Goal: Transaction & Acquisition: Book appointment/travel/reservation

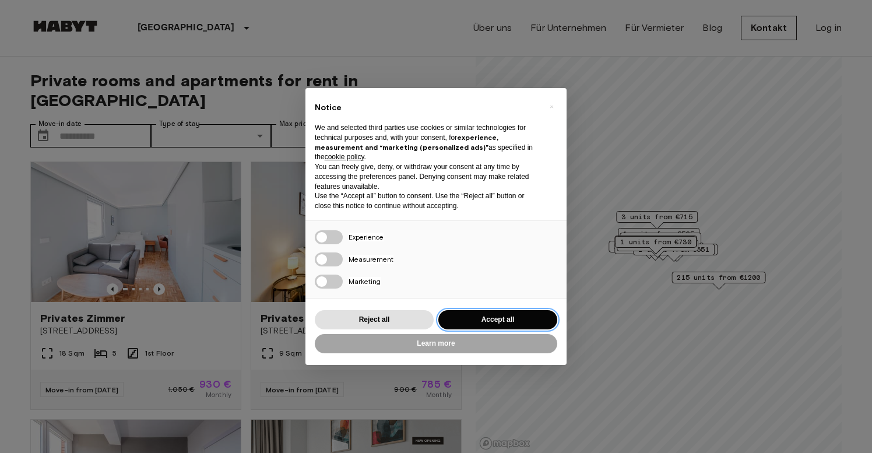
click at [493, 312] on button "Accept all" at bounding box center [498, 319] width 119 height 19
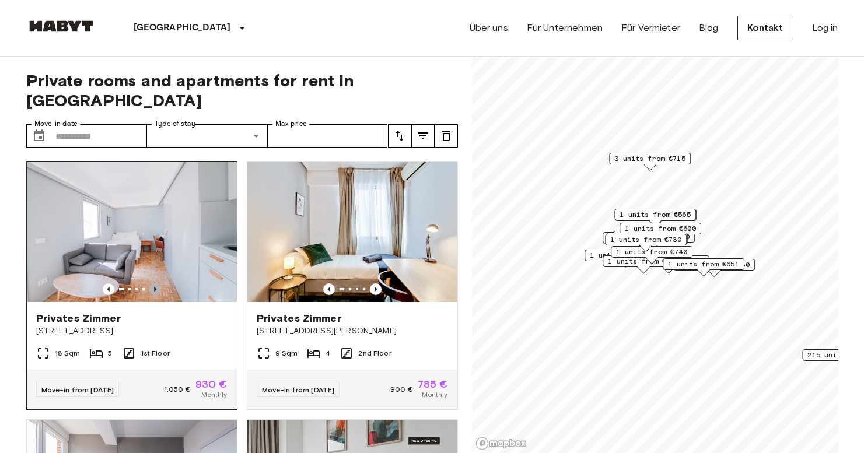
click at [154, 287] on icon "Previous image" at bounding box center [155, 289] width 2 height 5
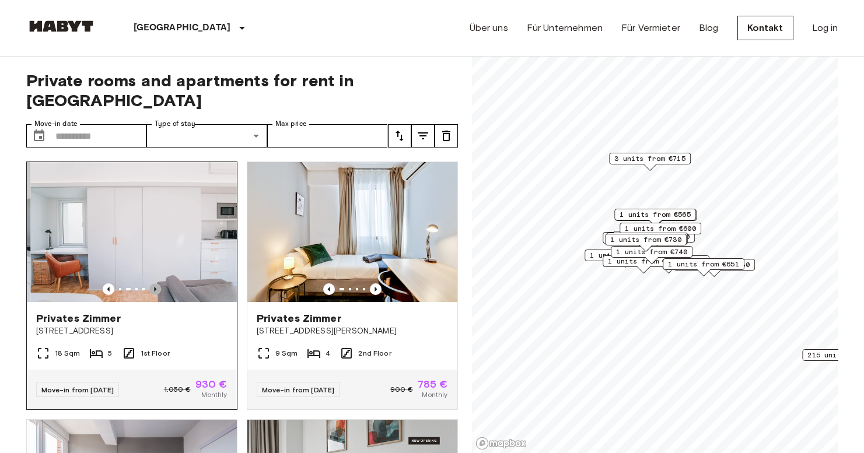
click at [154, 287] on icon "Previous image" at bounding box center [155, 289] width 2 height 5
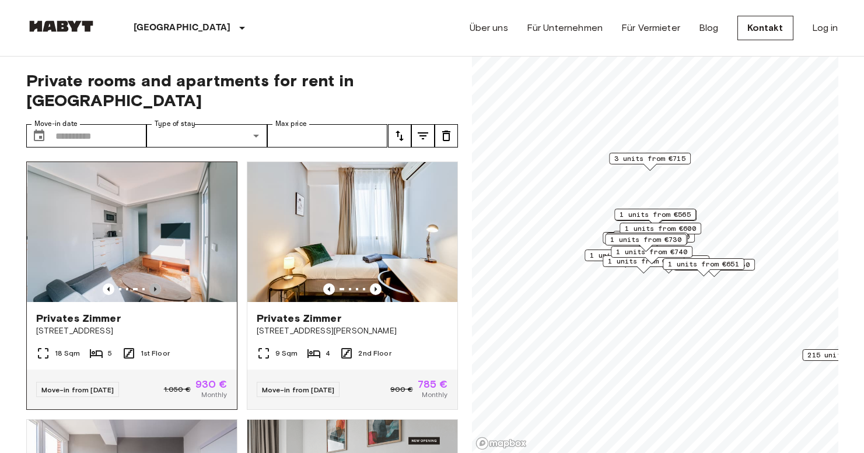
click at [154, 287] on icon "Previous image" at bounding box center [155, 289] width 2 height 5
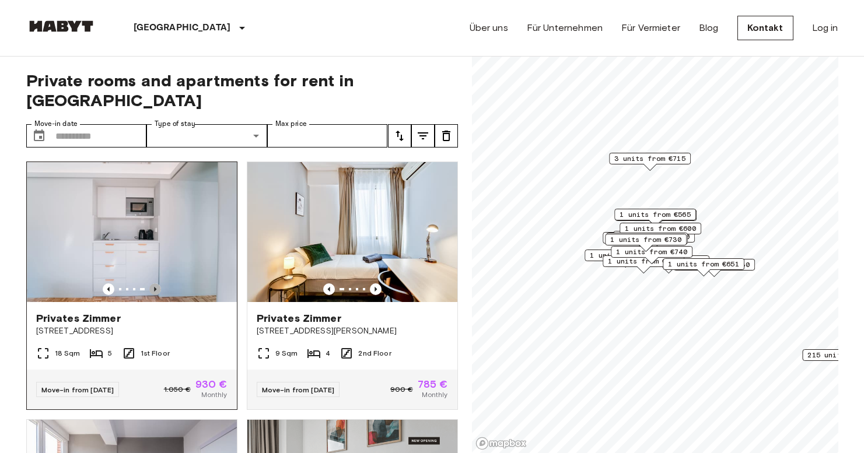
click at [154, 287] on icon "Previous image" at bounding box center [155, 289] width 2 height 5
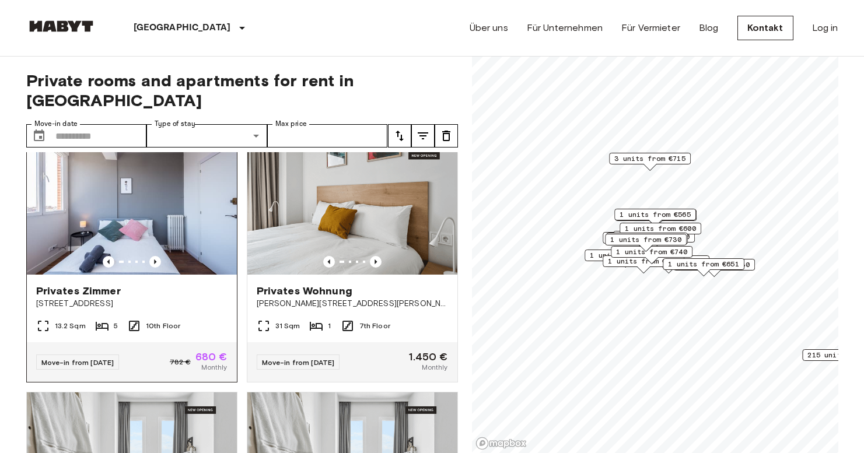
scroll to position [267, 0]
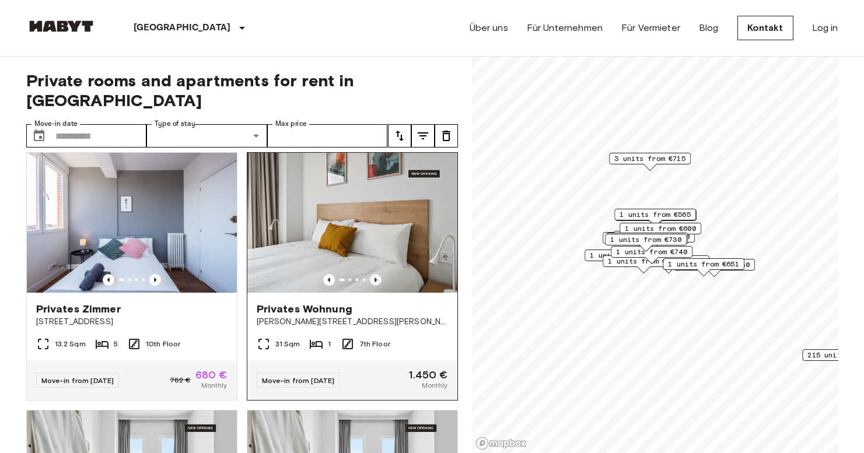
click at [370, 274] on icon "Previous image" at bounding box center [376, 280] width 12 height 12
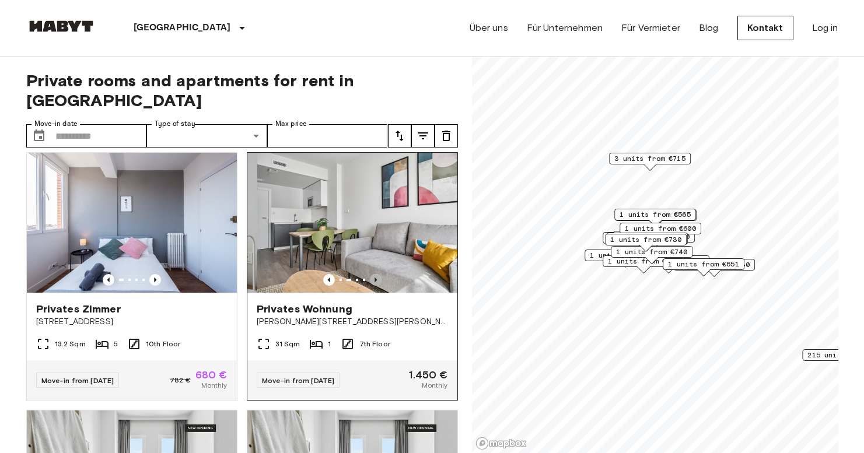
click at [370, 274] on icon "Previous image" at bounding box center [376, 280] width 12 height 12
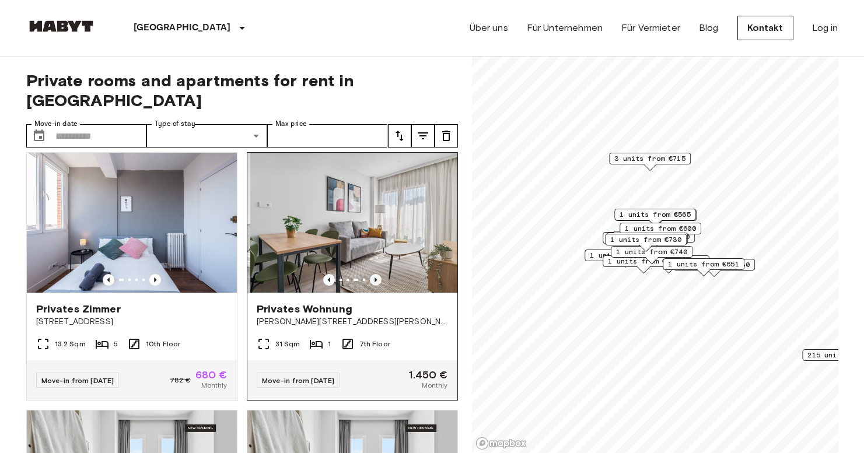
click at [370, 274] on icon "Previous image" at bounding box center [376, 280] width 12 height 12
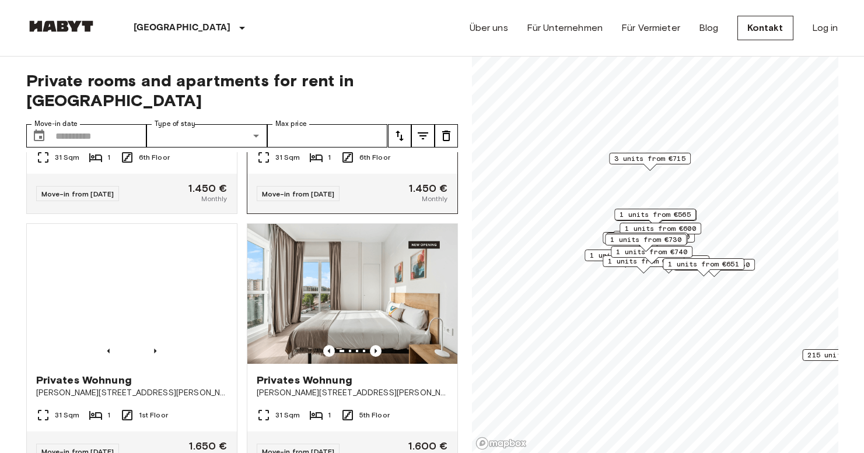
scroll to position [827, 0]
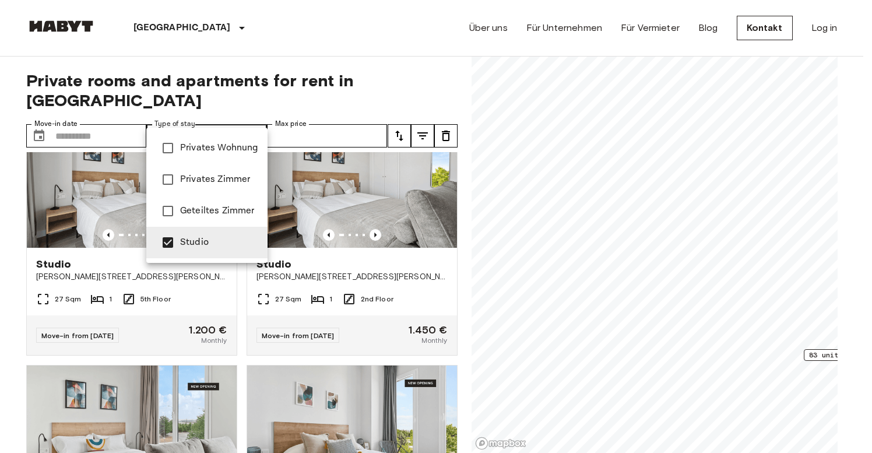
type input "**********"
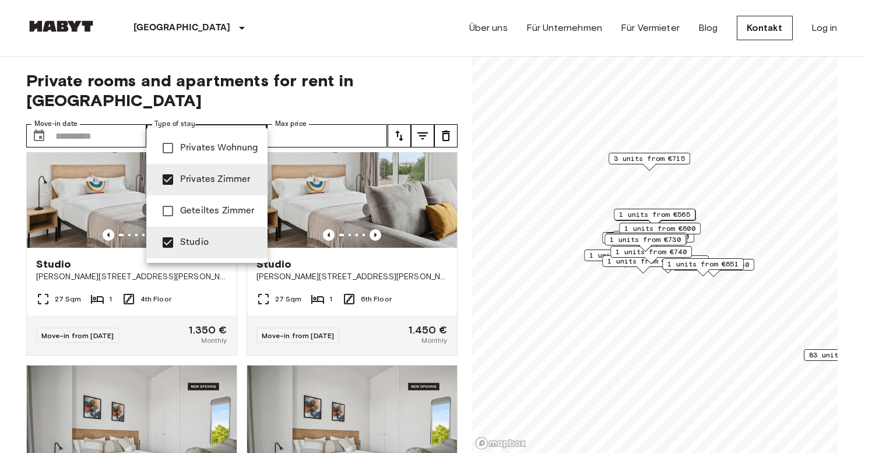
click at [292, 117] on div at bounding box center [436, 226] width 872 height 453
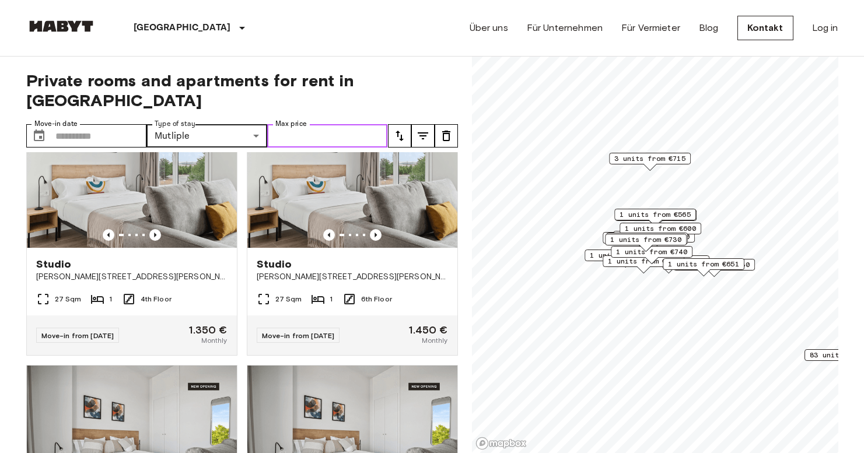
click at [292, 124] on input "Max price" at bounding box center [327, 135] width 121 height 23
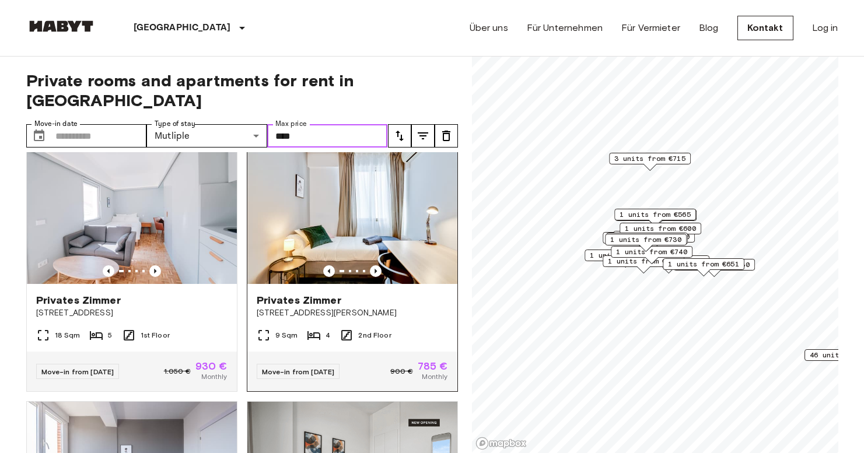
scroll to position [15, 0]
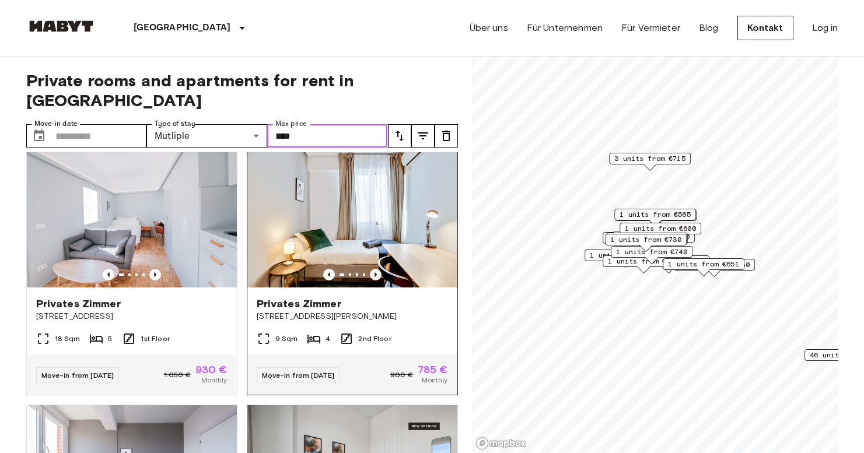
click at [371, 269] on icon "Previous image" at bounding box center [376, 275] width 12 height 12
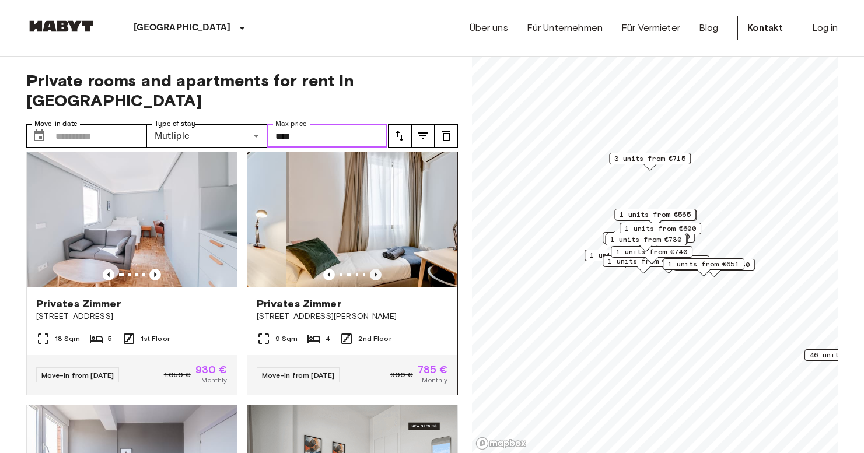
click at [371, 269] on icon "Previous image" at bounding box center [376, 275] width 12 height 12
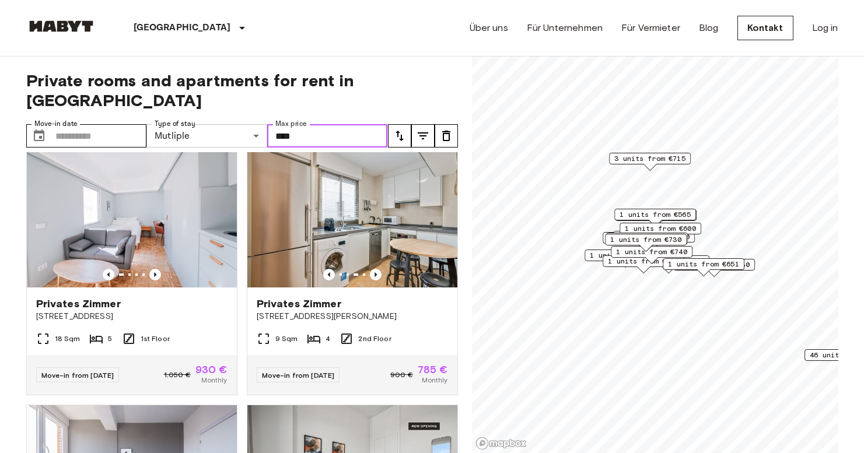
type input "****"
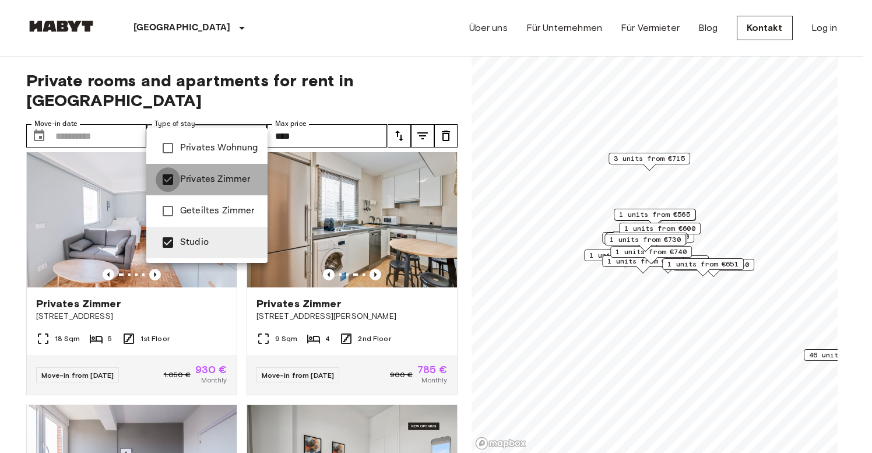
type input "******"
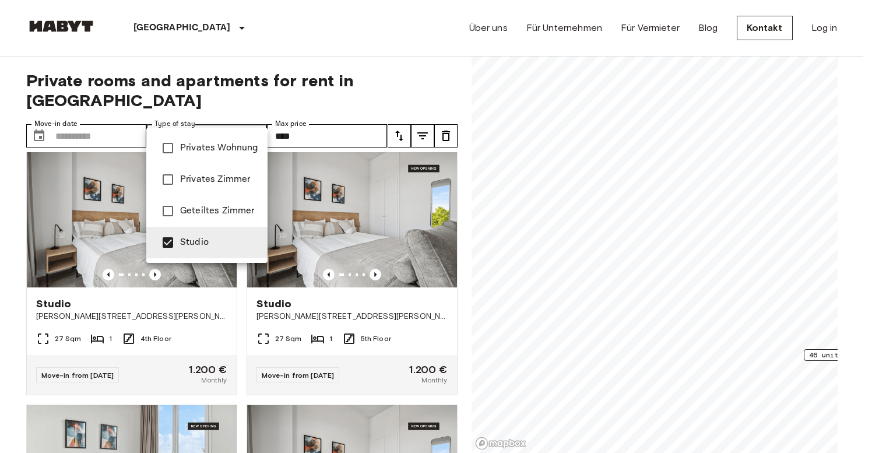
click at [453, 299] on div at bounding box center [436, 226] width 872 height 453
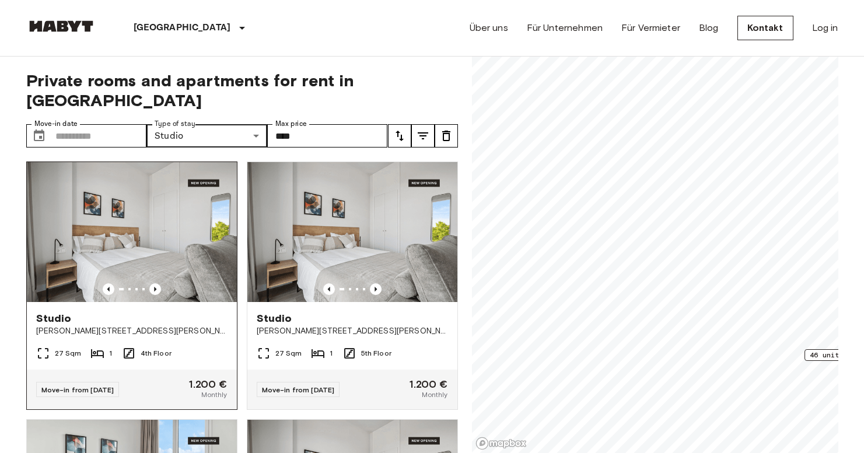
click at [147, 227] on img at bounding box center [132, 232] width 210 height 140
click at [152, 259] on img at bounding box center [132, 232] width 210 height 140
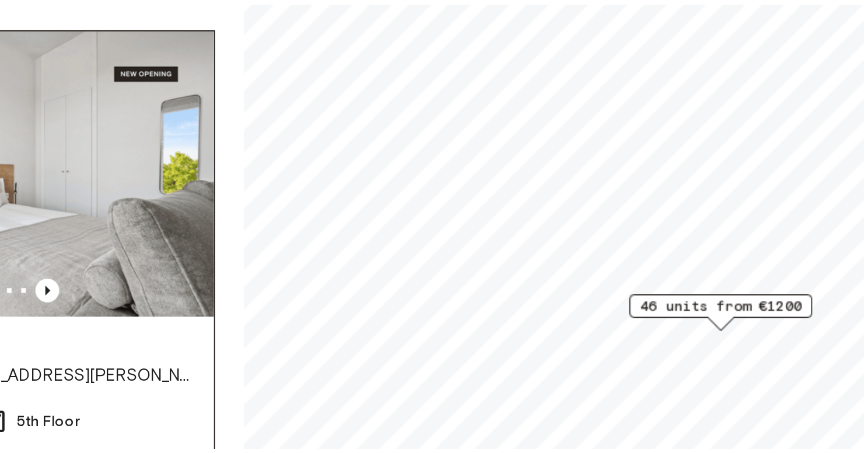
scroll to position [40, 0]
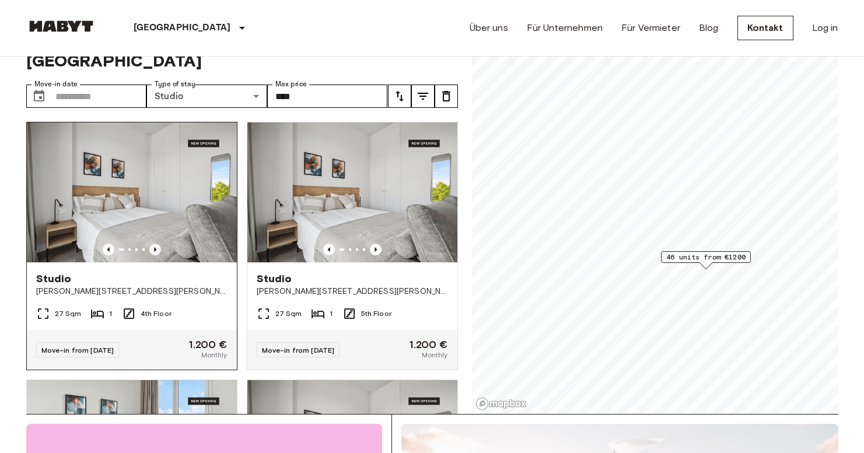
click at [153, 244] on icon "Previous image" at bounding box center [155, 250] width 12 height 12
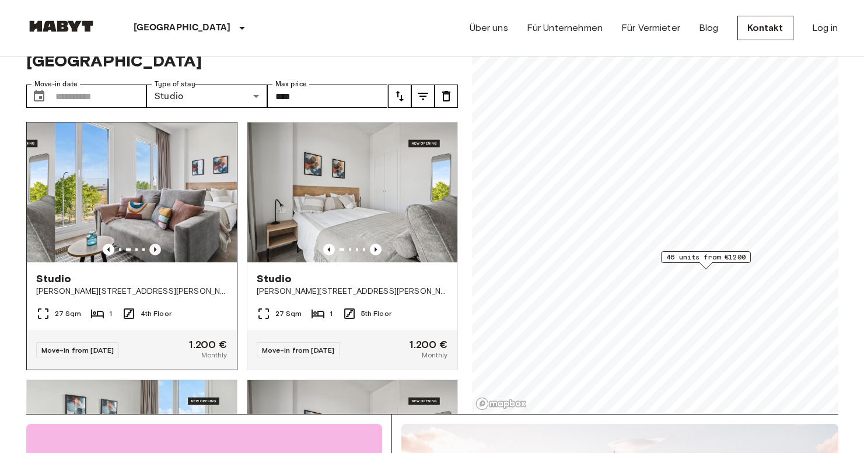
click at [153, 244] on icon "Previous image" at bounding box center [155, 250] width 12 height 12
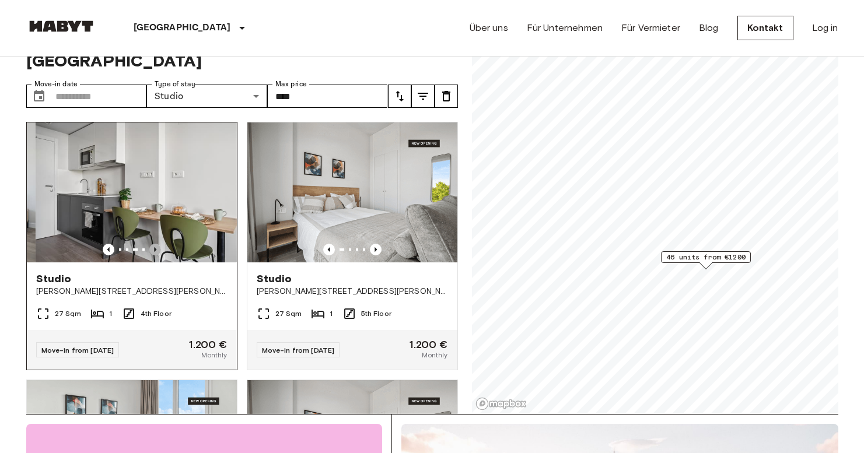
click at [153, 244] on icon "Previous image" at bounding box center [155, 250] width 12 height 12
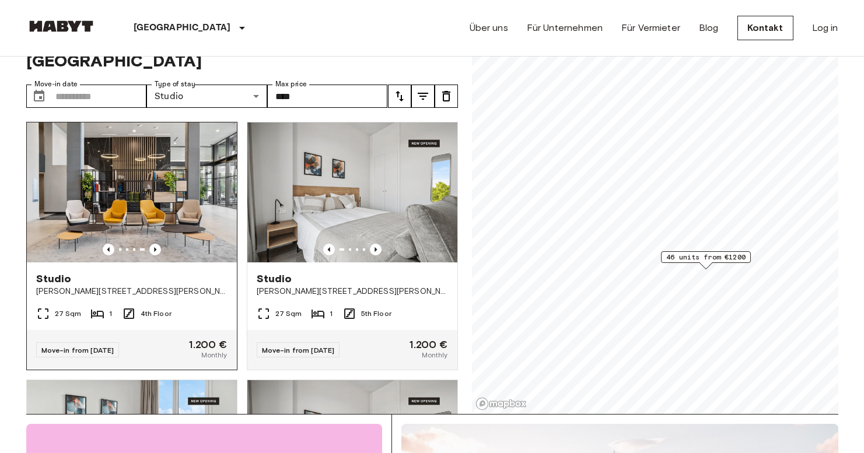
click at [141, 180] on img at bounding box center [132, 192] width 210 height 140
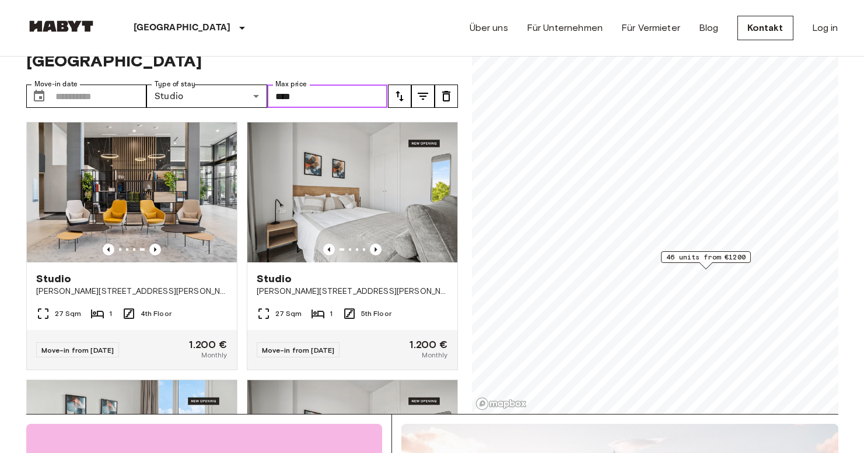
click at [287, 85] on input "****" at bounding box center [327, 96] width 121 height 23
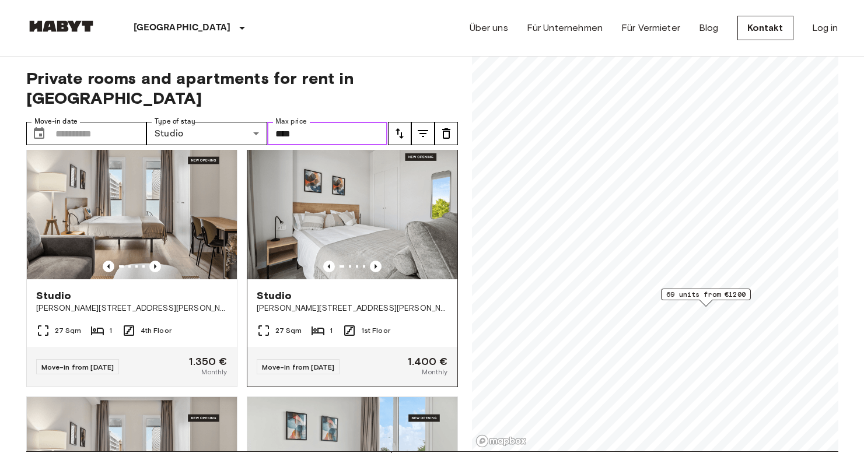
scroll to position [2, 0]
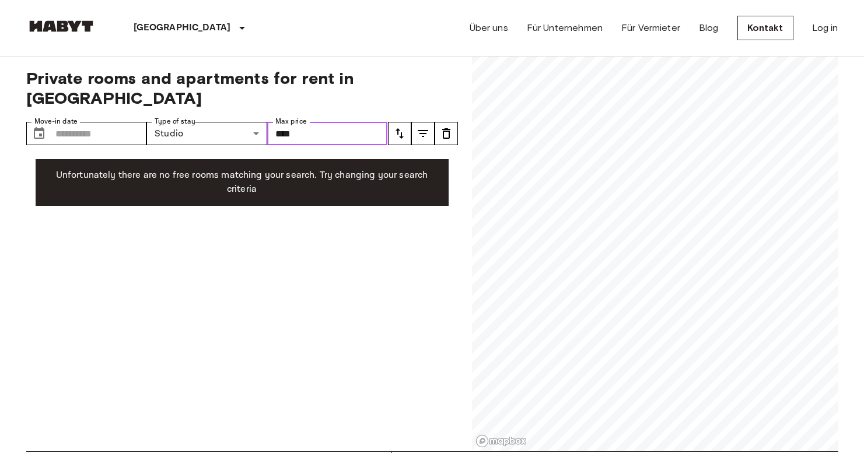
click at [283, 122] on input "****" at bounding box center [327, 133] width 121 height 23
type input "***"
drag, startPoint x: 300, startPoint y: 115, endPoint x: 250, endPoint y: 115, distance: 50.1
click at [250, 122] on div "Move-in date ​ Move-in date Type of stay Studio ****** Share Type Max price ***…" at bounding box center [207, 133] width 362 height 23
click at [332, 262] on div "Private rooms and apartments for rent in [GEOGRAPHIC_DATA] Move-in date ​ Move-…" at bounding box center [242, 252] width 432 height 397
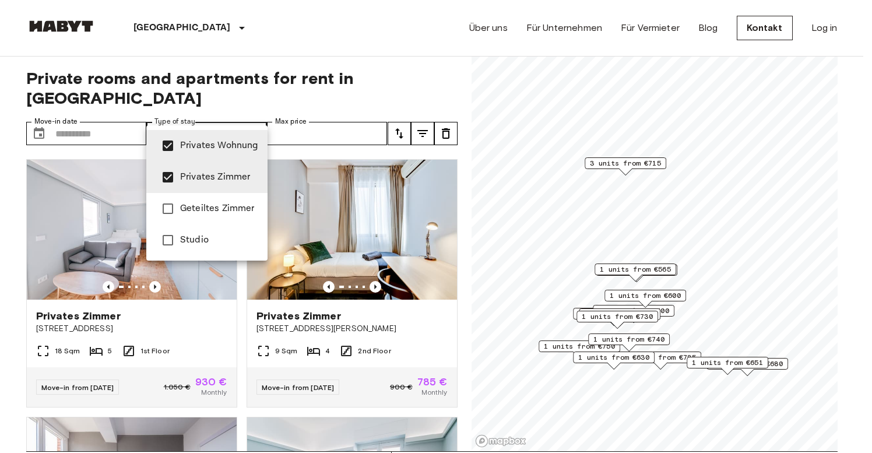
type input "**********"
click at [304, 87] on div at bounding box center [436, 226] width 872 height 453
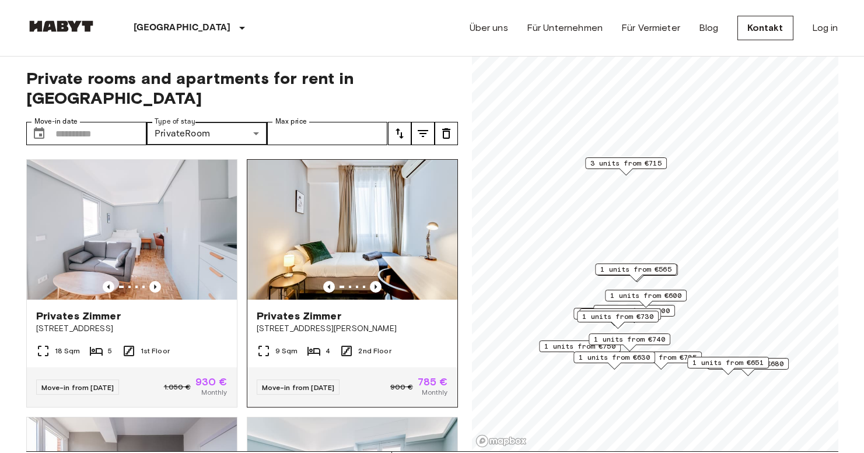
scroll to position [30, 0]
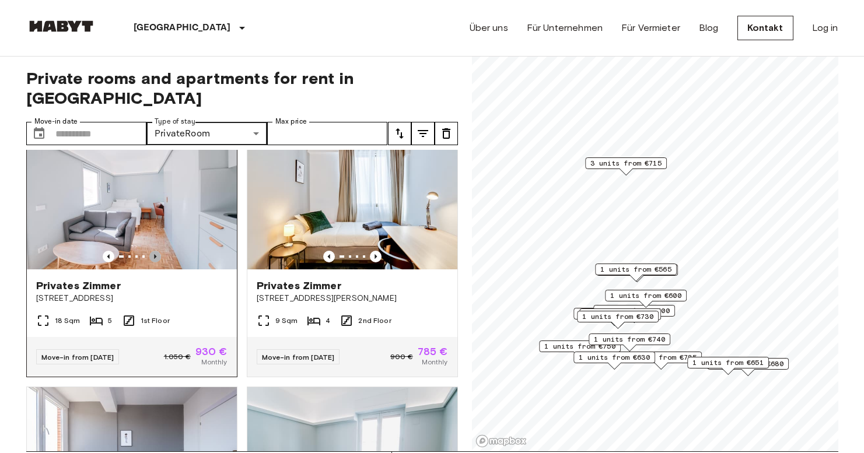
click at [156, 251] on icon "Previous image" at bounding box center [155, 257] width 12 height 12
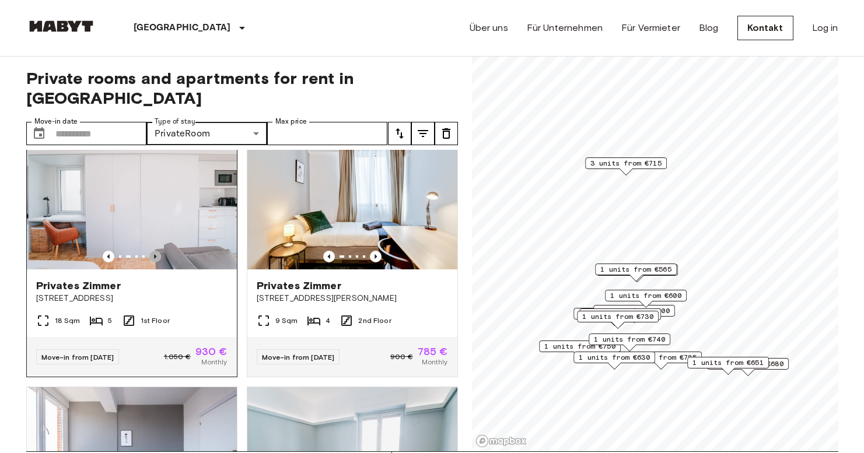
click at [156, 251] on icon "Previous image" at bounding box center [155, 257] width 12 height 12
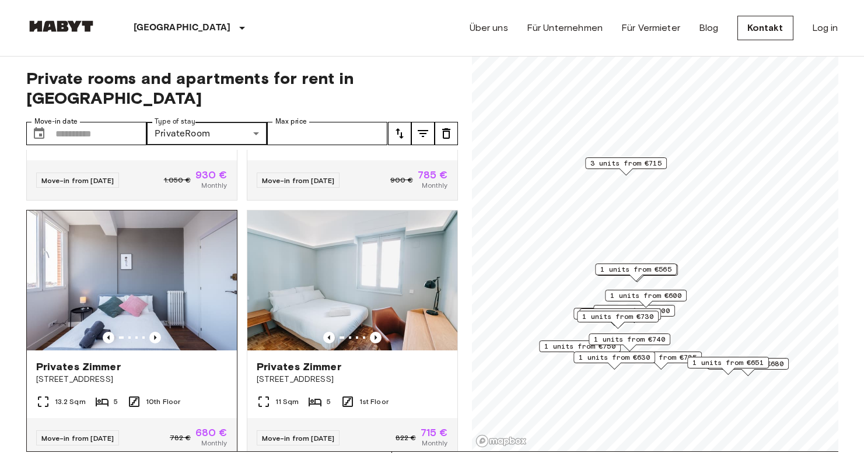
scroll to position [252, 0]
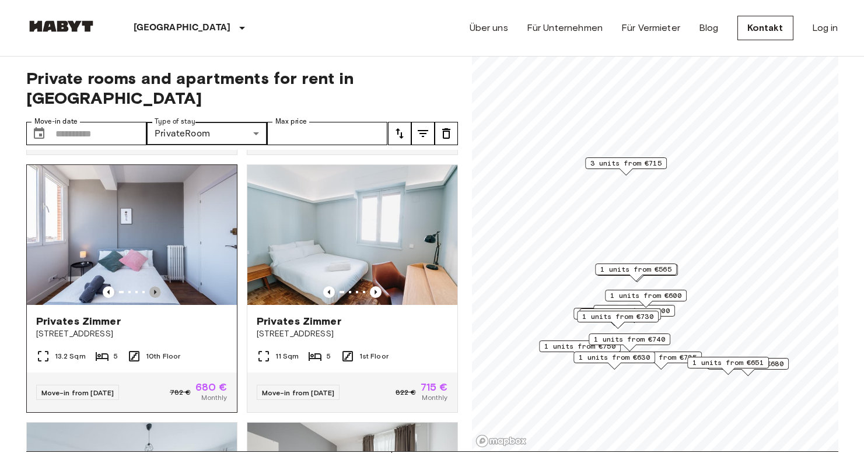
click at [154, 290] on icon "Previous image" at bounding box center [155, 292] width 2 height 5
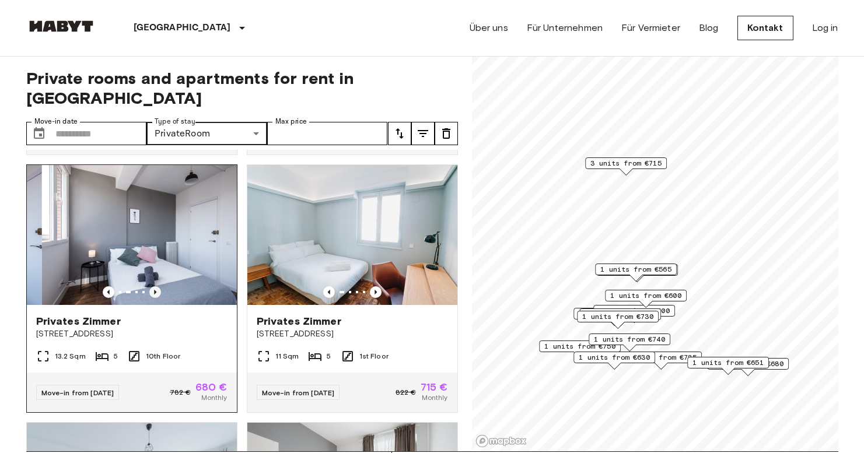
click at [154, 290] on icon "Previous image" at bounding box center [155, 292] width 2 height 5
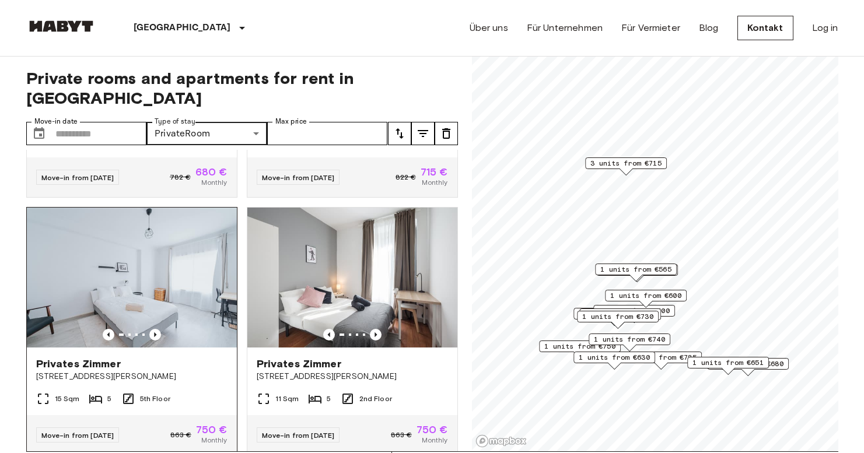
scroll to position [542, 0]
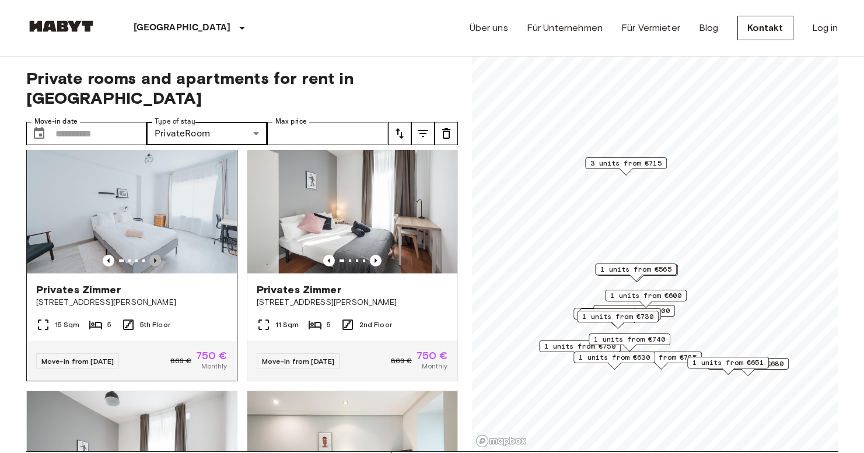
click at [152, 255] on icon "Previous image" at bounding box center [155, 261] width 12 height 12
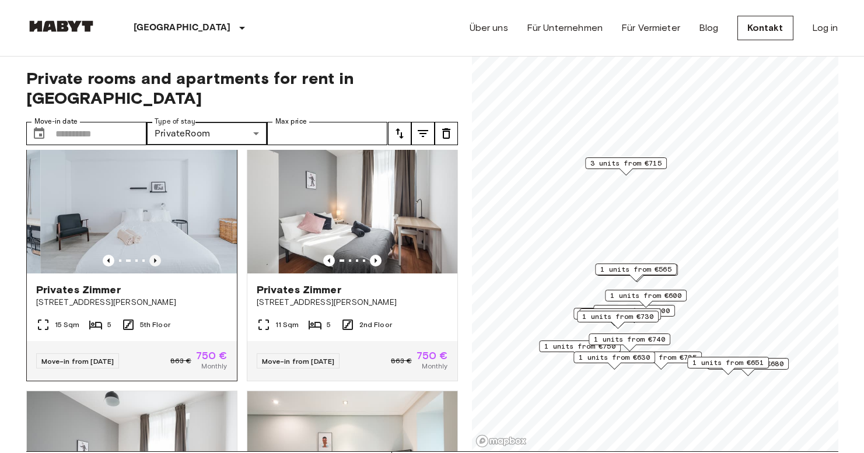
click at [152, 255] on icon "Previous image" at bounding box center [155, 261] width 12 height 12
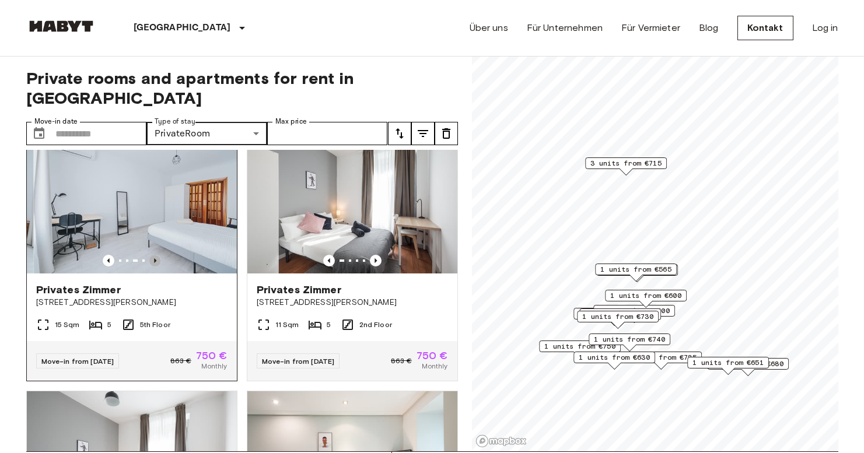
click at [152, 255] on icon "Previous image" at bounding box center [155, 261] width 12 height 12
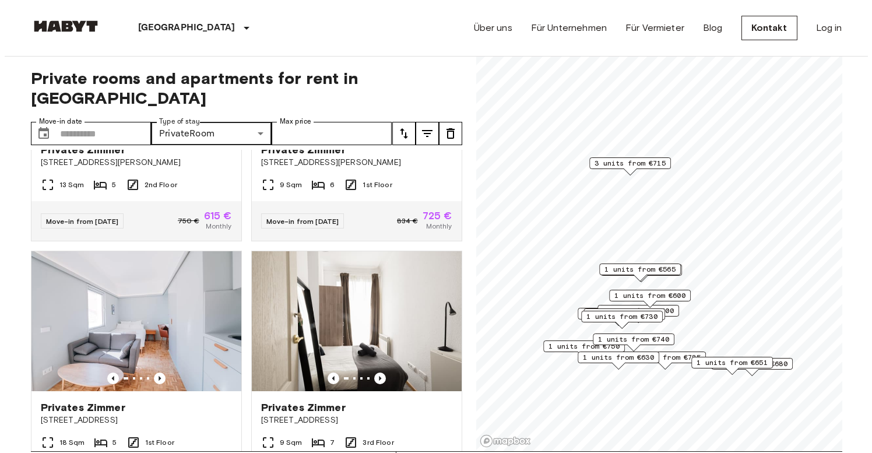
scroll to position [1003, 0]
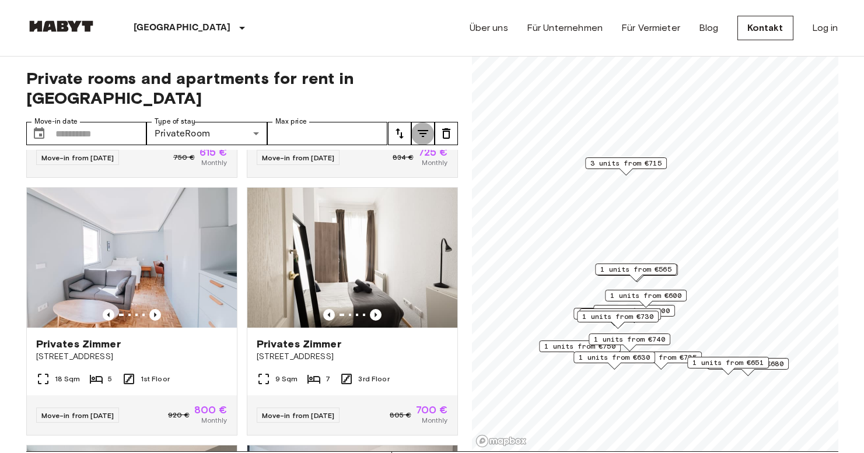
click at [426, 127] on icon "tune" at bounding box center [423, 134] width 14 height 14
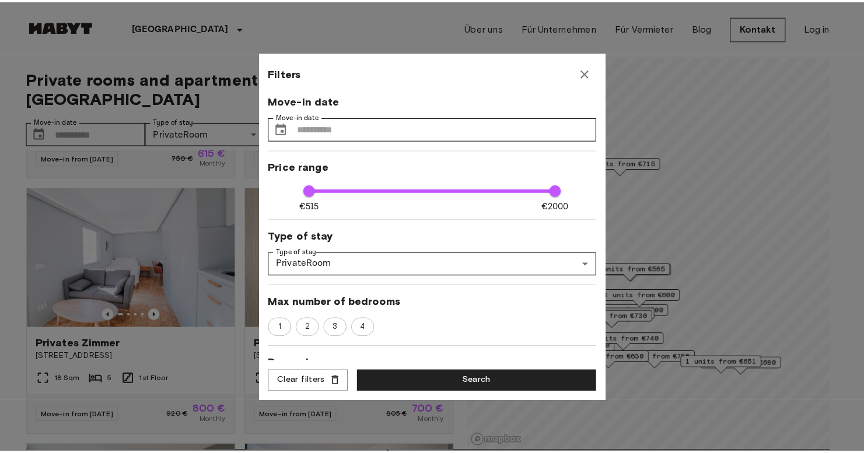
scroll to position [0, 0]
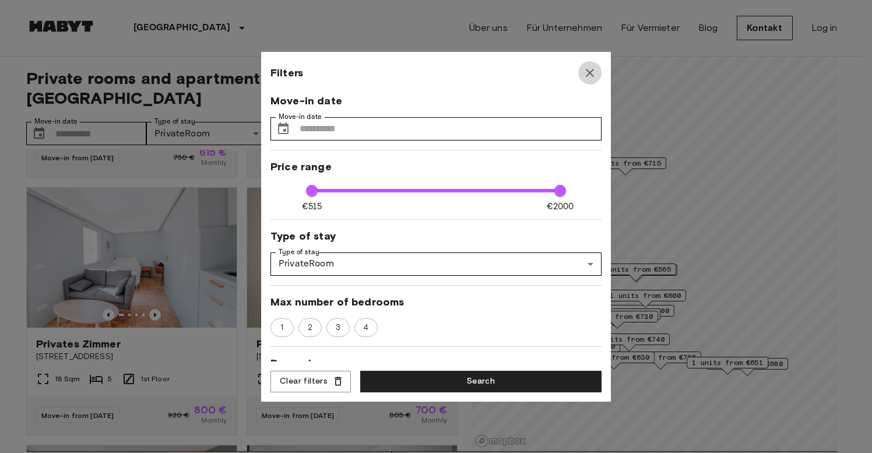
click at [586, 72] on icon "button" at bounding box center [590, 73] width 14 height 14
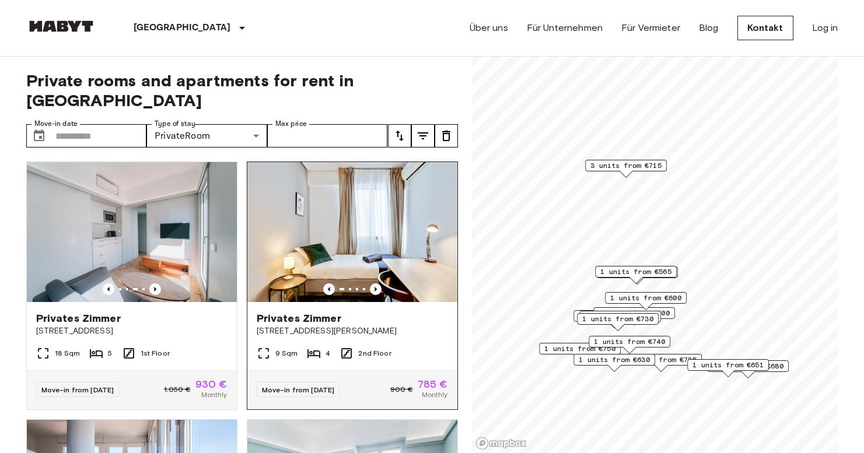
scroll to position [-8, 0]
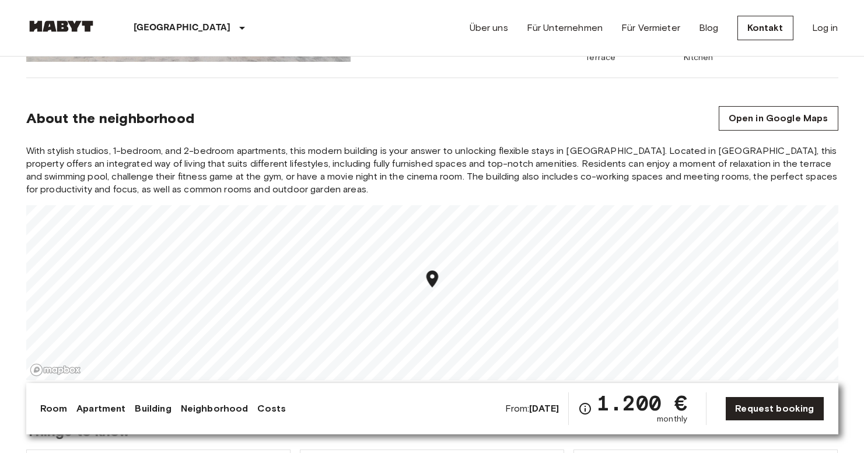
scroll to position [959, 0]
